Goal: Navigation & Orientation: Find specific page/section

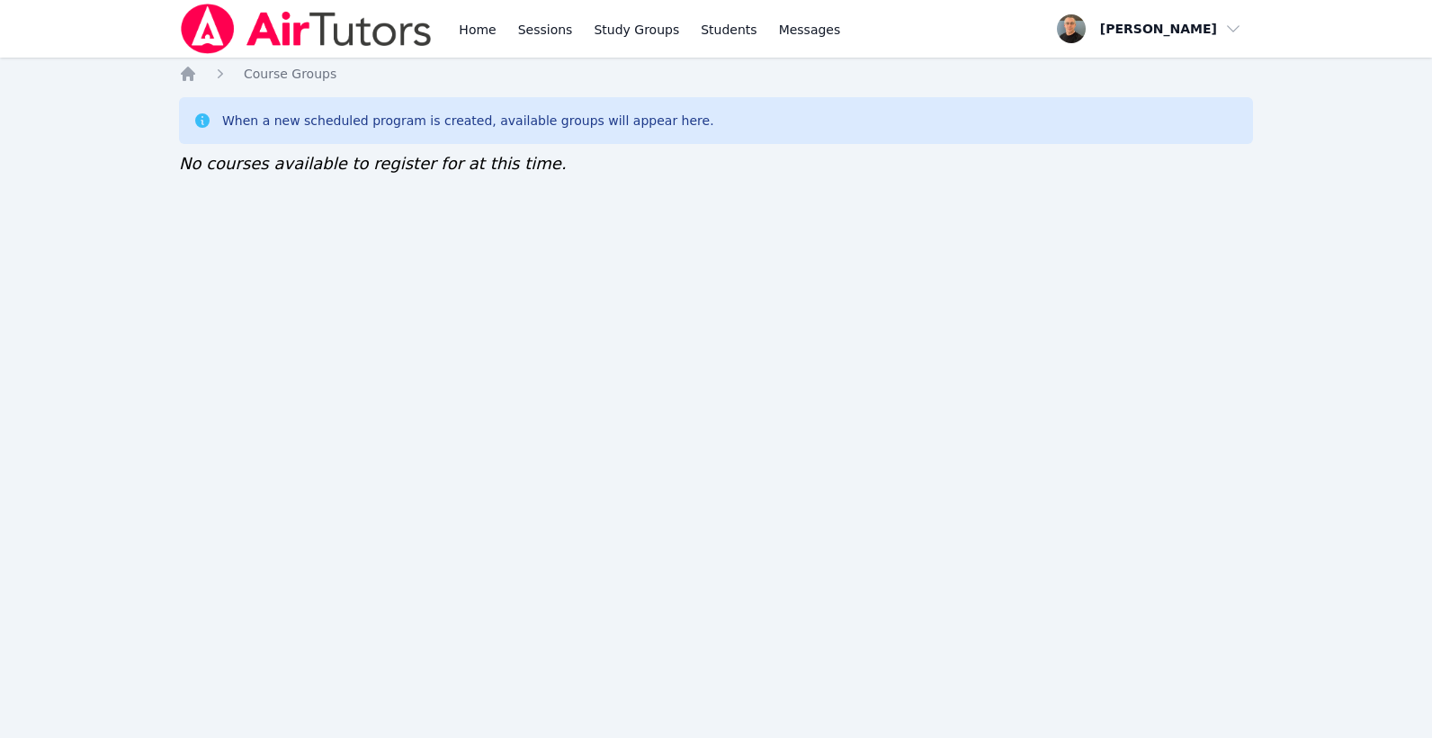
click at [837, 278] on div "Home Sessions Study Groups Students Messages Open user menu Taylor Arnold Open …" at bounding box center [716, 369] width 1432 height 738
